Goal: Information Seeking & Learning: Understand process/instructions

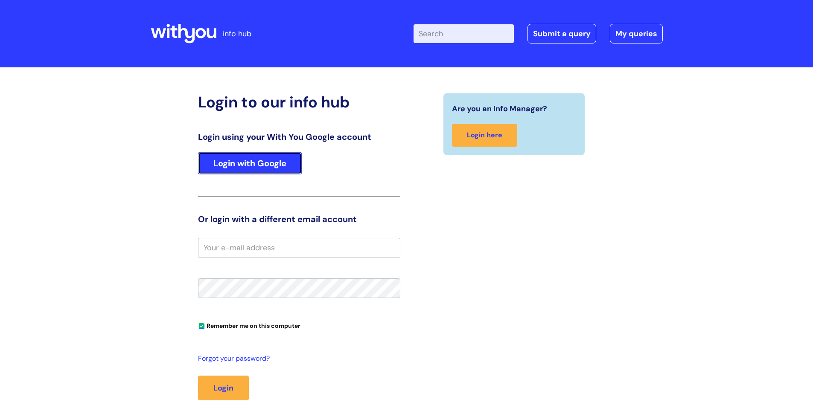
click at [254, 168] on link "Login with Google" at bounding box center [250, 163] width 104 height 22
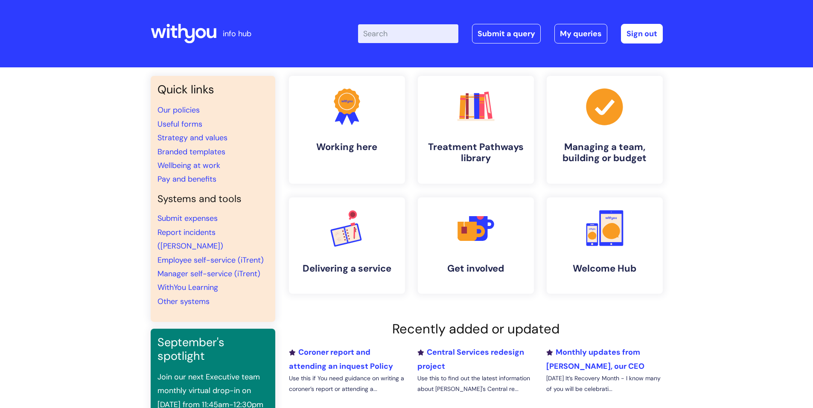
click at [413, 36] on input "Enter your search term here..." at bounding box center [408, 33] width 100 height 19
type input "send sms"
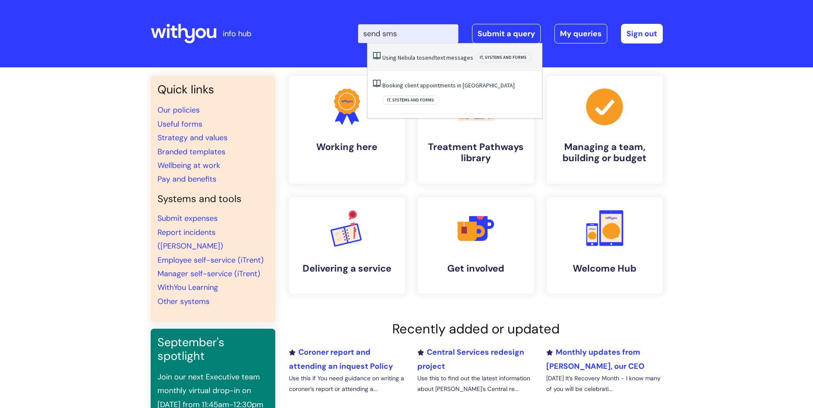
click at [436, 57] on link "Using Nebula to send text messages" at bounding box center [427, 58] width 91 height 8
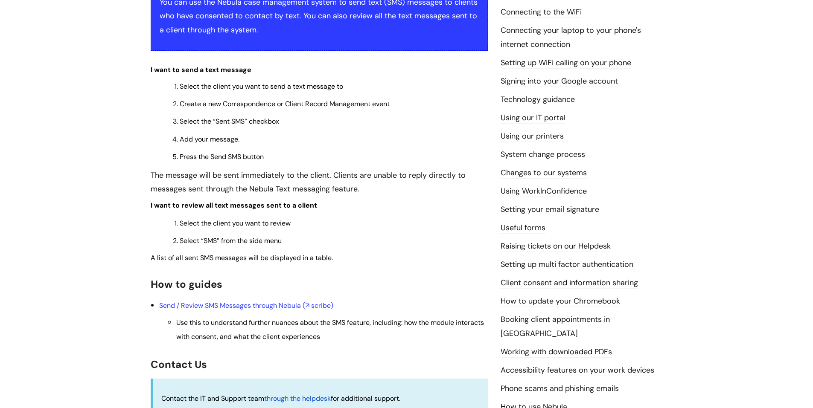
scroll to position [256, 0]
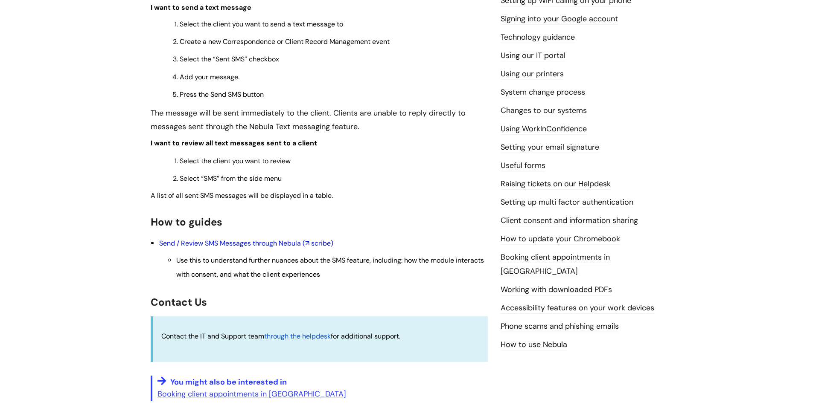
click at [249, 246] on link "Send / Review SMS Messages through Nebula (↗ scribe)" at bounding box center [246, 243] width 174 height 9
